Goal: Information Seeking & Learning: Learn about a topic

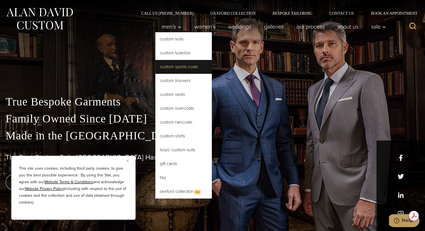
click at [175, 69] on link "Custom Sports Coats" at bounding box center [183, 67] width 56 height 14
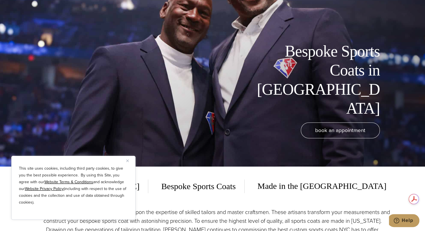
scroll to position [169, 0]
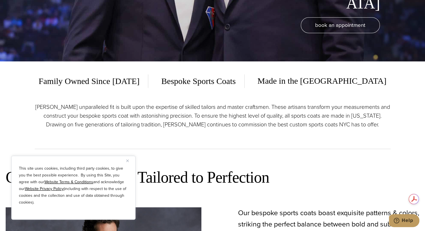
click at [128, 160] on img "Close" at bounding box center [127, 160] width 3 height 3
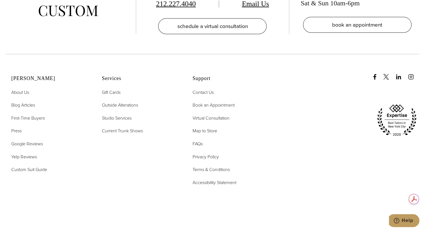
scroll to position [0, 0]
click at [199, 141] on span "FAQs" at bounding box center [197, 143] width 10 height 6
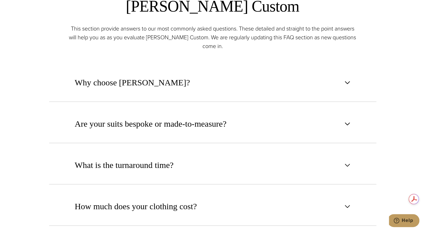
scroll to position [367, 0]
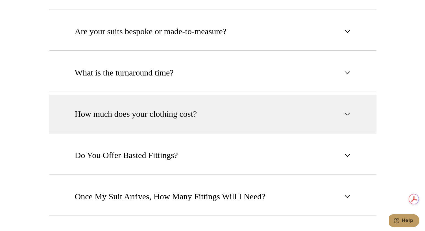
click at [203, 130] on button "How much does your clothing cost?" at bounding box center [212, 114] width 327 height 38
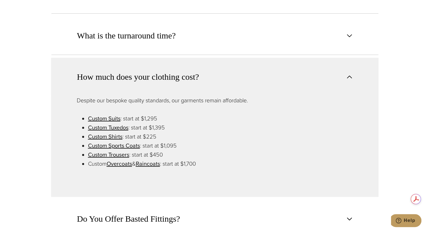
scroll to position [423, 0]
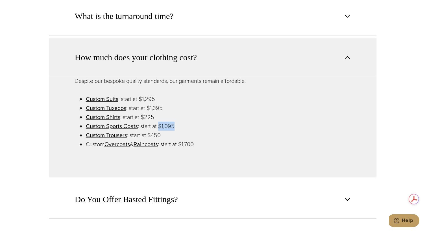
drag, startPoint x: 173, startPoint y: 128, endPoint x: 159, endPoint y: 127, distance: 14.1
click at [159, 127] on li "Custom Sports Coats : start at $1,095" at bounding box center [218, 125] width 265 height 9
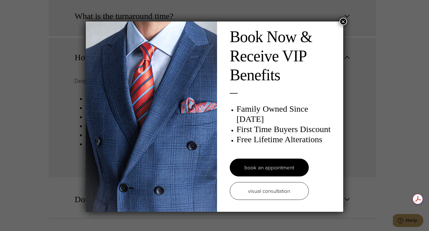
scroll to position [0, 0]
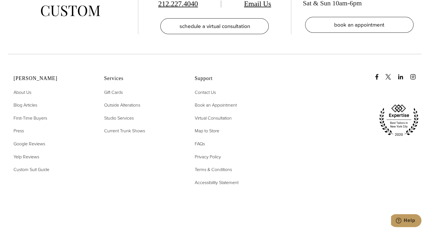
scroll to position [3528, 0]
